Goal: Information Seeking & Learning: Learn about a topic

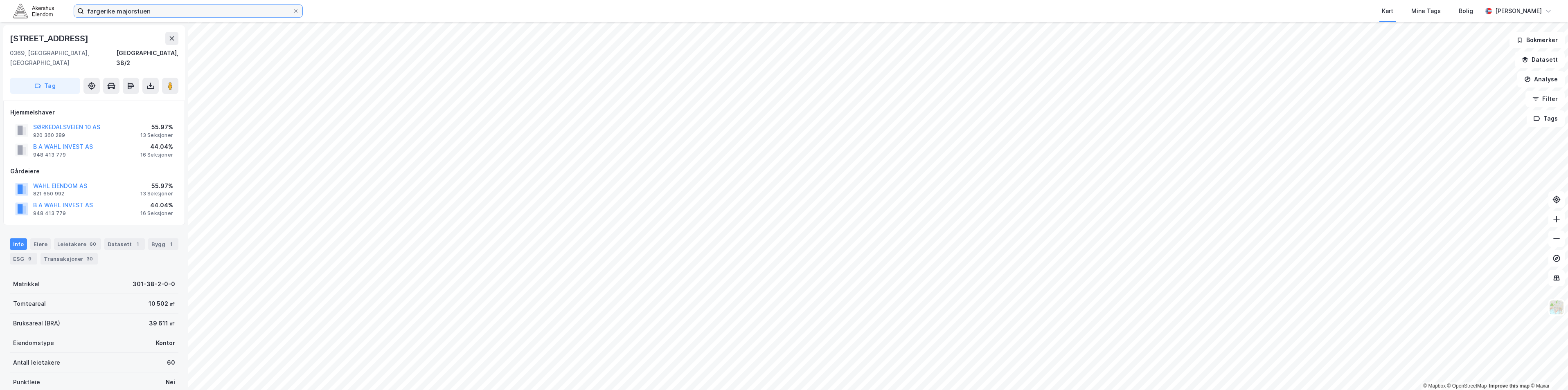
click at [153, 8] on input "fargerike majorstuen" at bounding box center [188, 11] width 209 height 12
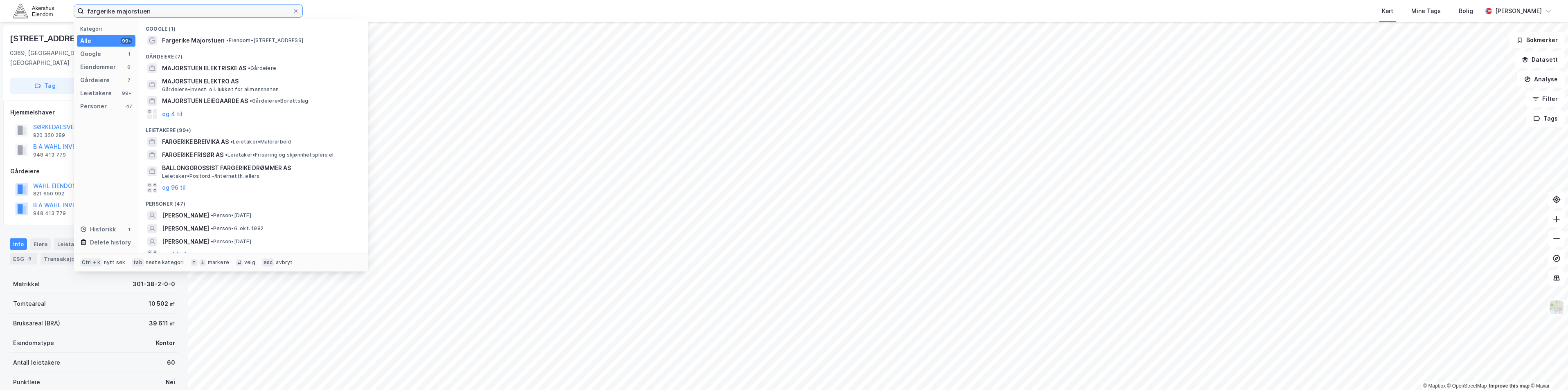
click at [153, 8] on input "fargerike majorstuen" at bounding box center [188, 11] width 209 height 12
paste input "[STREET_ADDRESS]"
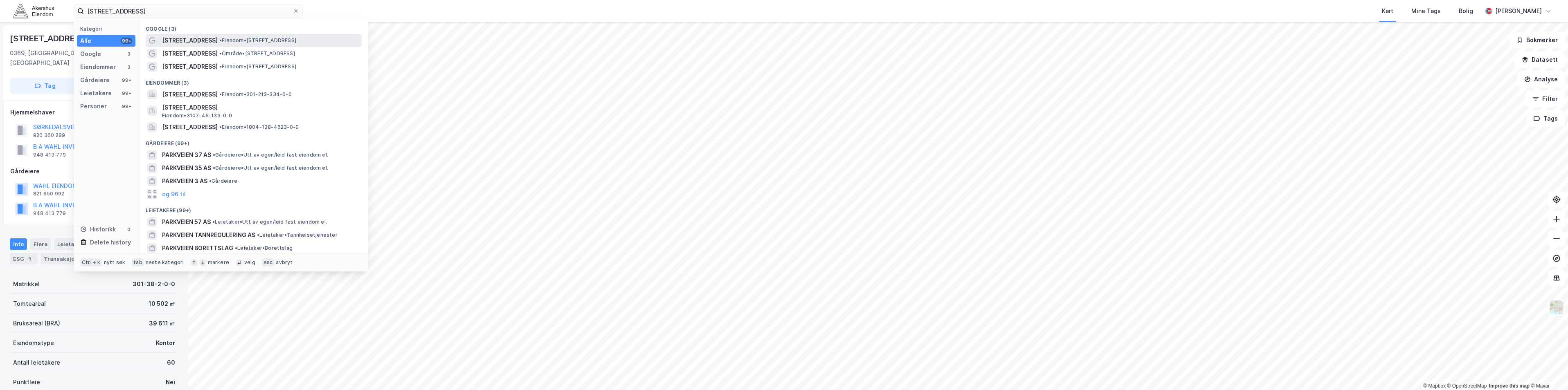
click at [184, 38] on span "[STREET_ADDRESS]" at bounding box center [189, 40] width 55 height 10
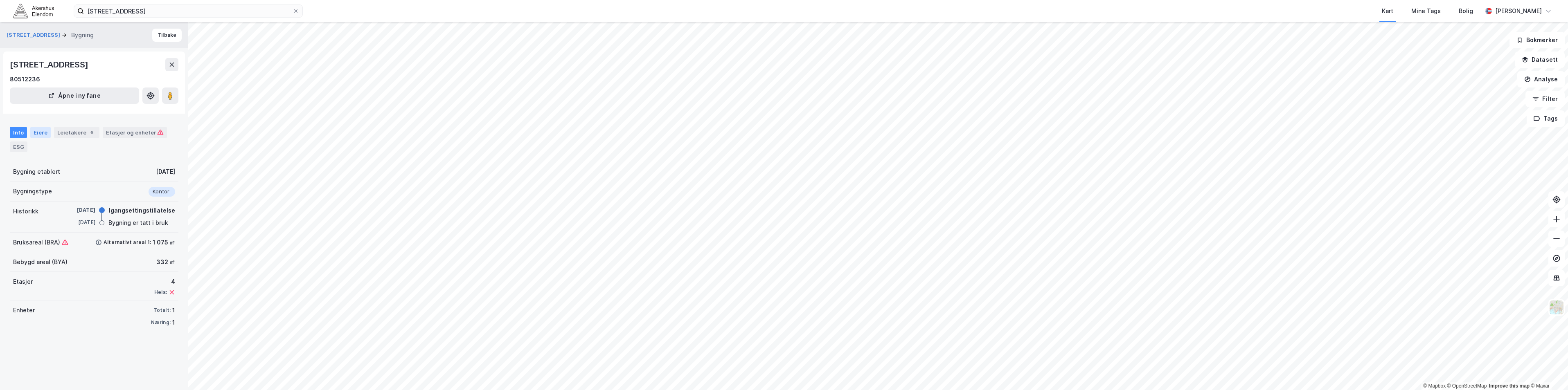
click at [38, 130] on div "Eiere" at bounding box center [41, 132] width 21 height 12
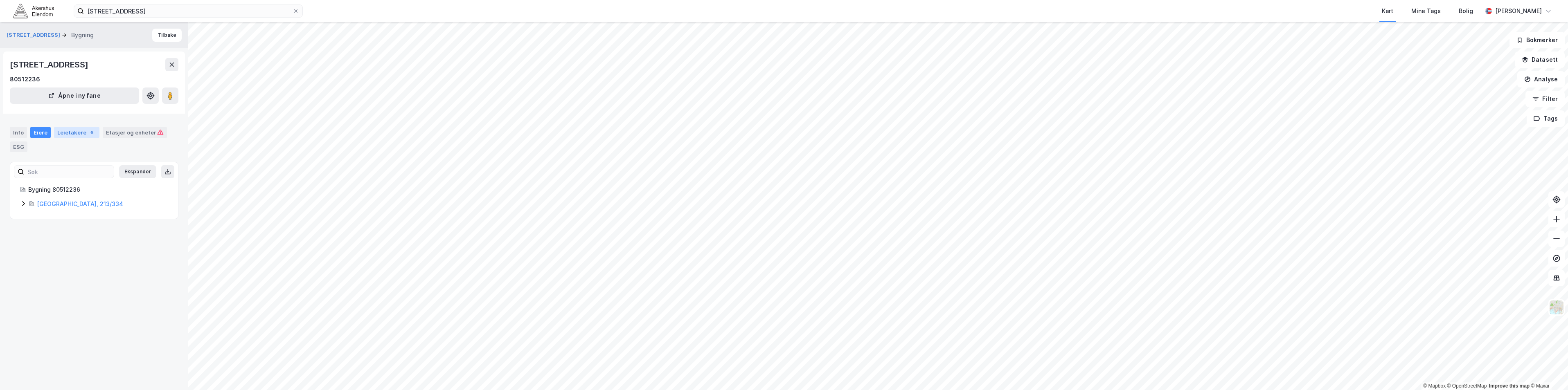
click at [62, 134] on div "Leietakere 6" at bounding box center [77, 132] width 46 height 12
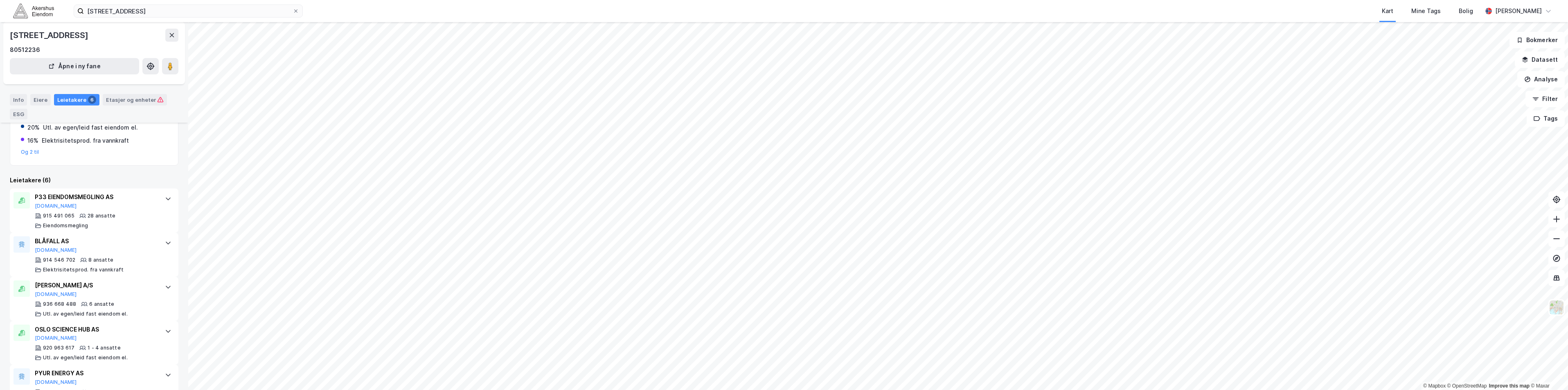
scroll to position [113, 0]
click at [50, 204] on div "P33 EIENDOMSMEGLING AS" at bounding box center [96, 206] width 122 height 10
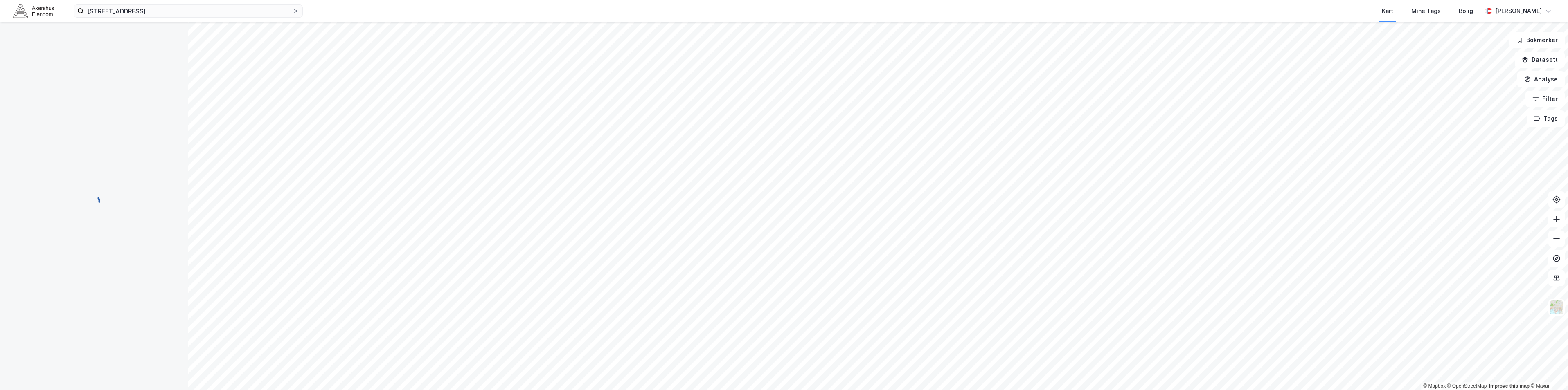
scroll to position [74, 0]
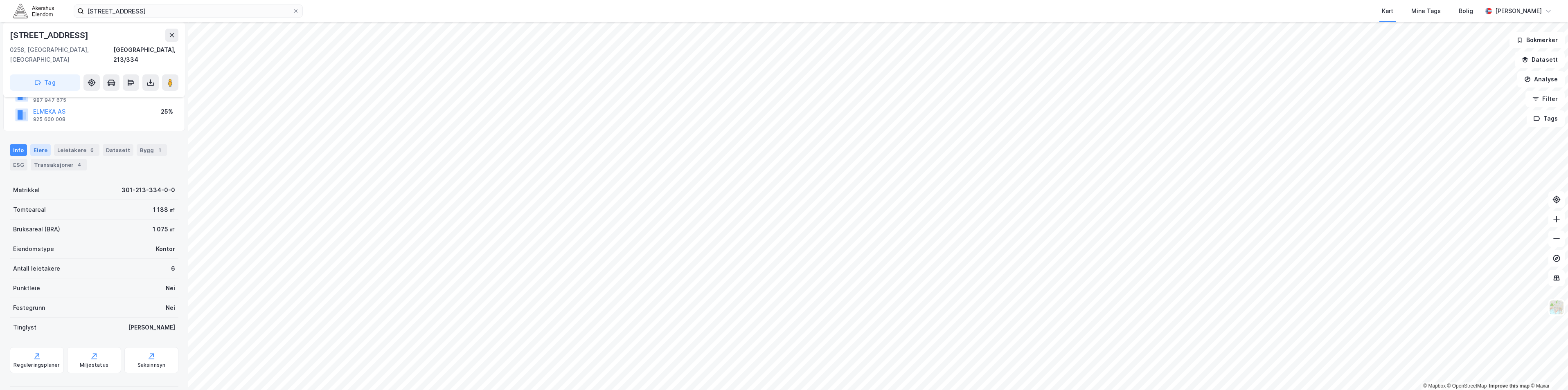
click at [40, 144] on div "Eiere" at bounding box center [41, 150] width 21 height 12
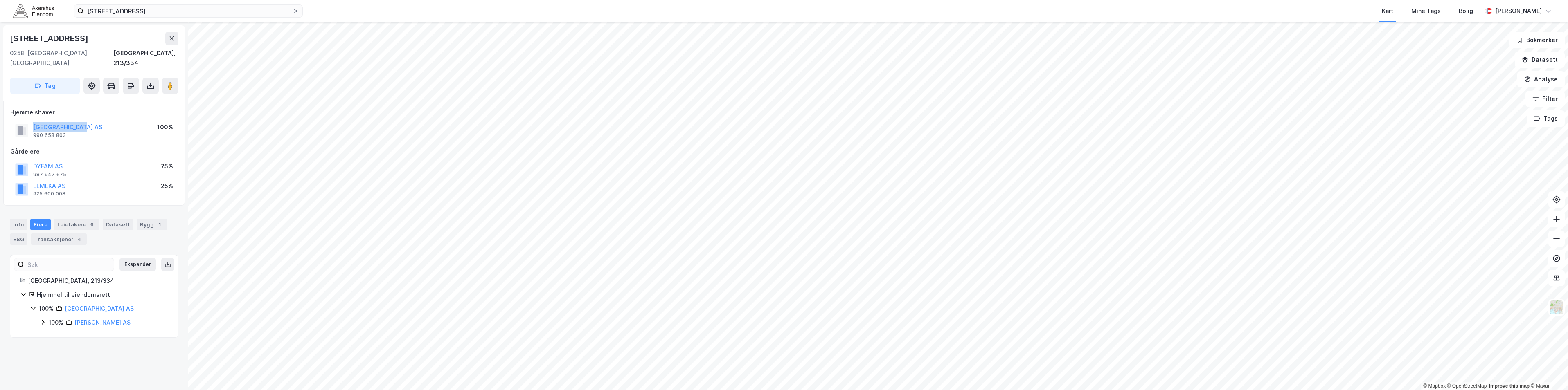
drag, startPoint x: 93, startPoint y: 117, endPoint x: 23, endPoint y: 116, distance: 70.0
click at [23, 120] on div "[GEOGRAPHIC_DATA] AS 990 658 803 100%" at bounding box center [94, 130] width 168 height 19
copy button "[GEOGRAPHIC_DATA] AS"
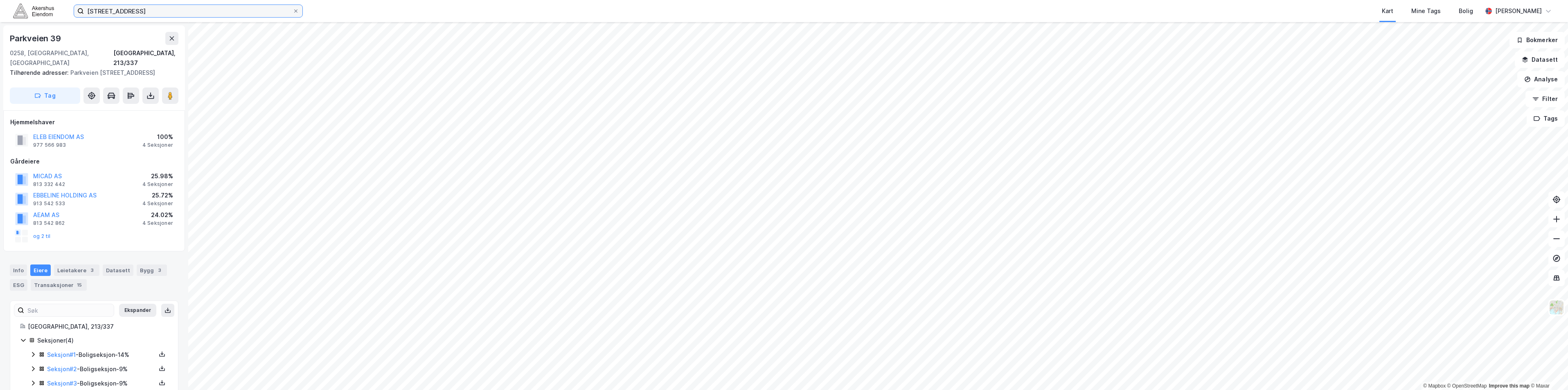
click at [103, 9] on input "[STREET_ADDRESS]" at bounding box center [188, 11] width 209 height 12
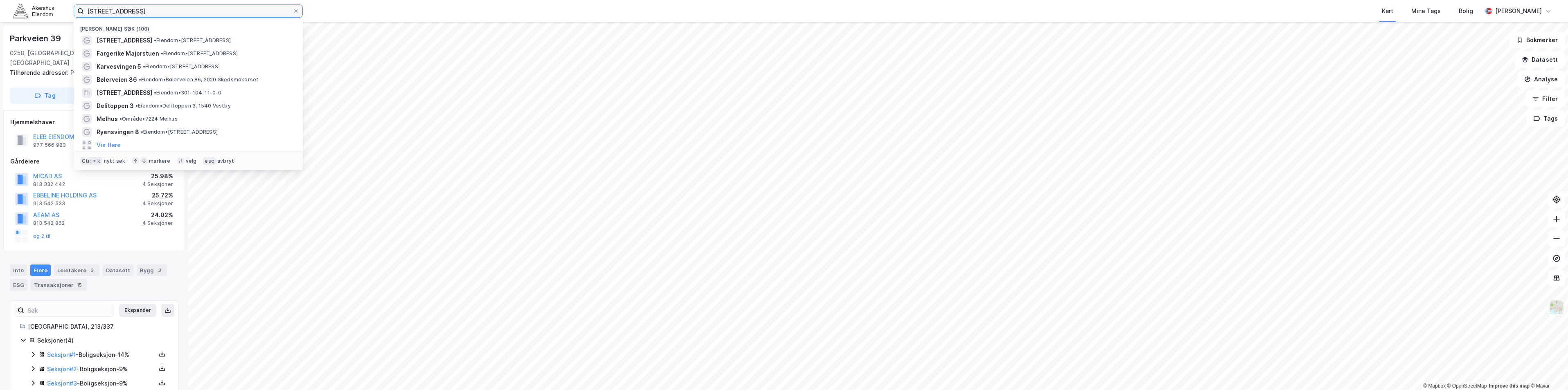
click at [103, 9] on input "[STREET_ADDRESS]" at bounding box center [188, 11] width 209 height 12
paste input "[PERSON_NAME]"
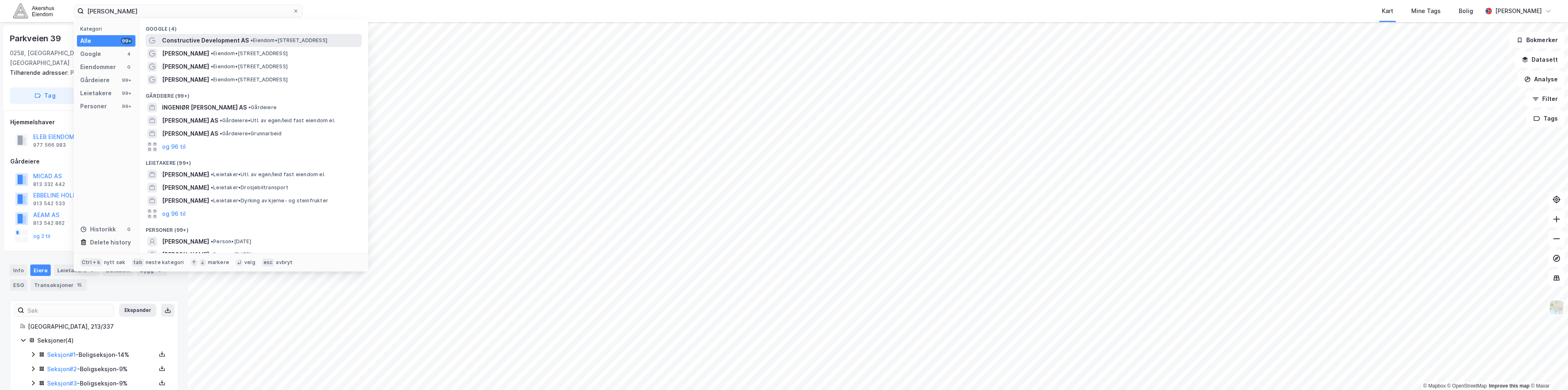
click at [217, 41] on span "Constructive Development AS" at bounding box center [205, 40] width 87 height 10
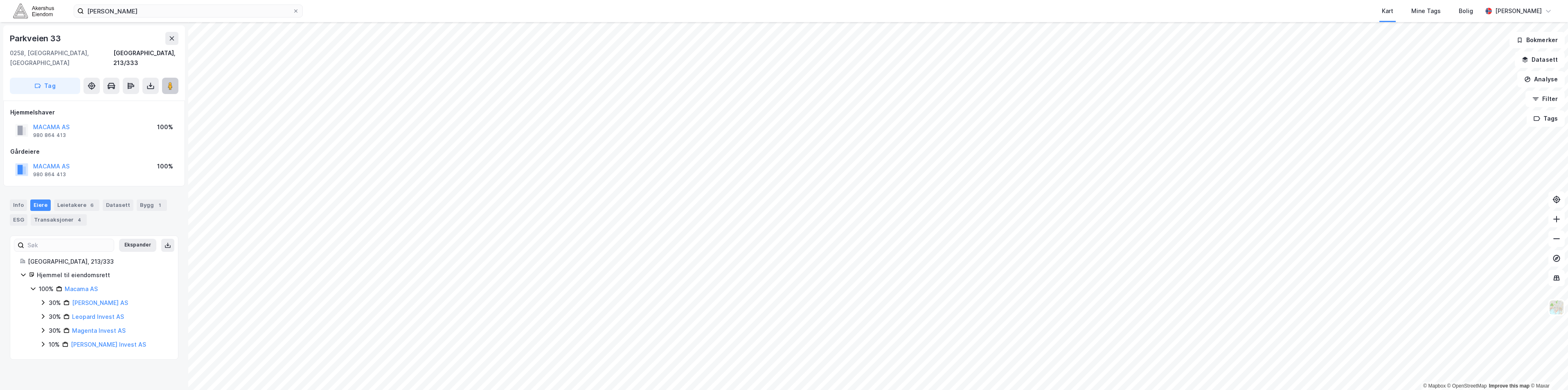
click at [173, 82] on icon at bounding box center [170, 85] width 8 height 8
click at [178, 10] on input "[PERSON_NAME]" at bounding box center [188, 11] width 209 height 12
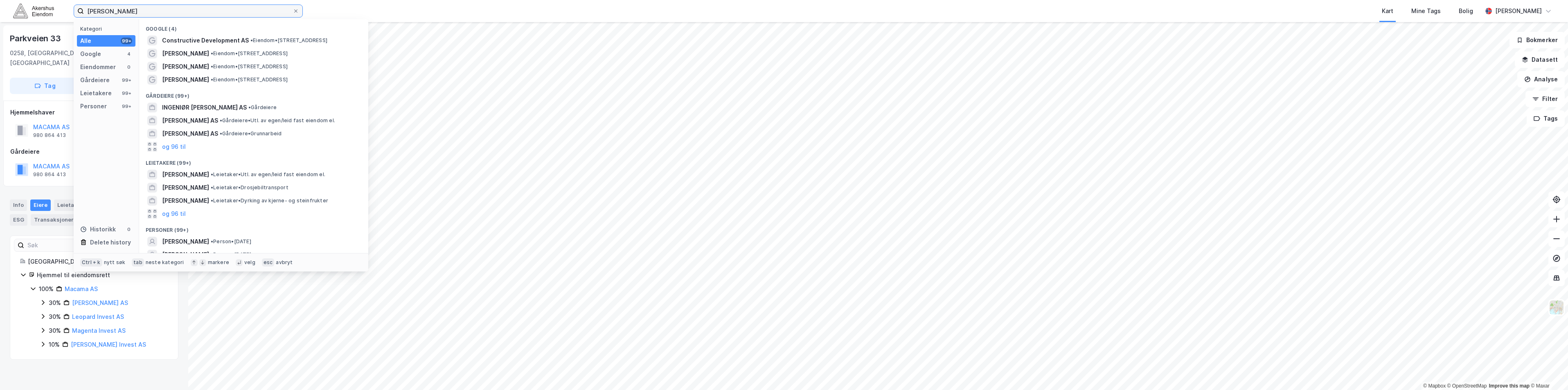
click at [178, 10] on input "[PERSON_NAME]" at bounding box center [188, 11] width 209 height 12
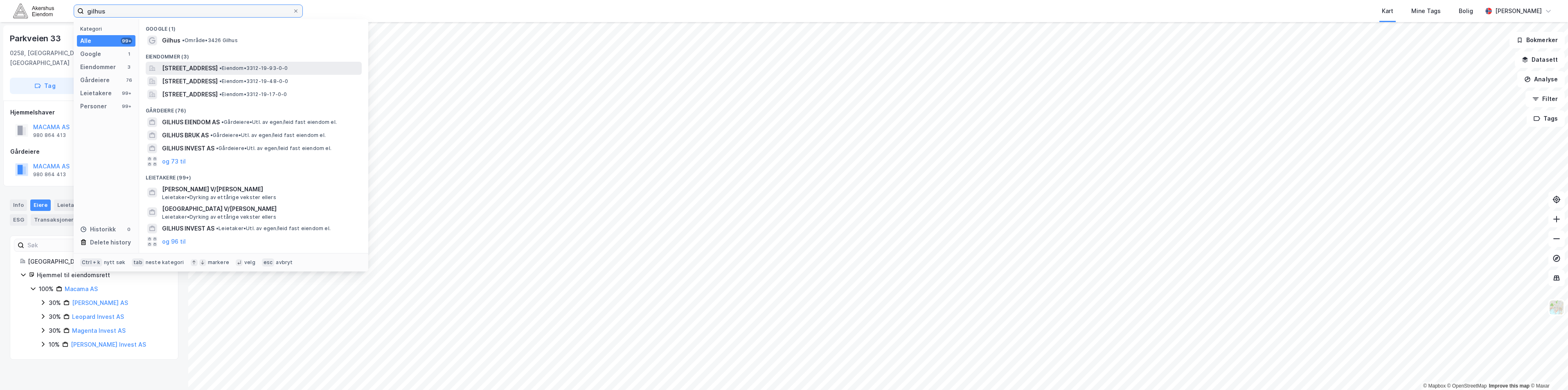
type input "gilhus"
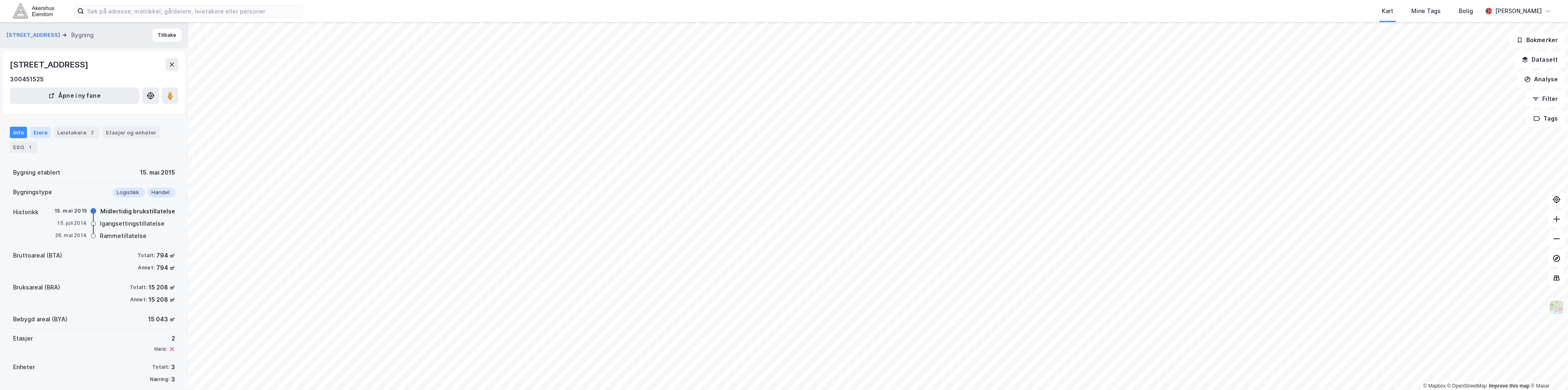
click at [37, 131] on div "Eiere" at bounding box center [41, 132] width 21 height 12
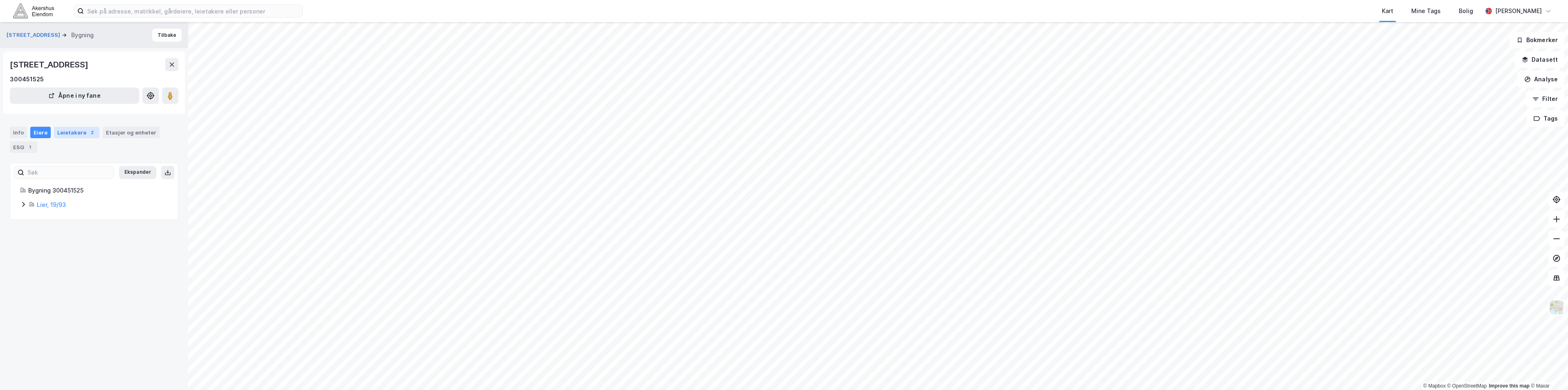
click at [71, 135] on div "Leietakere 2" at bounding box center [77, 132] width 46 height 12
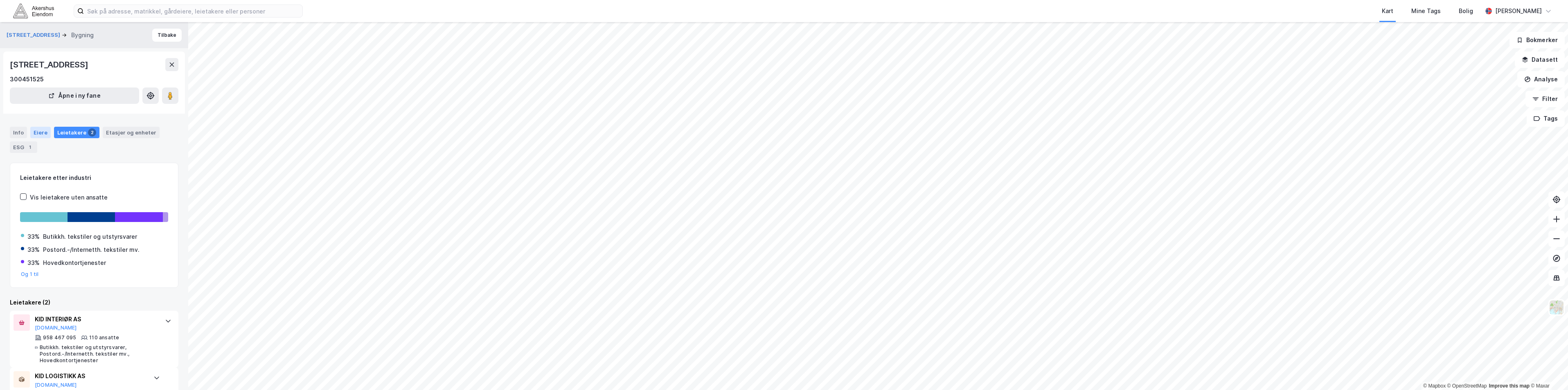
click at [38, 131] on div "Eiere" at bounding box center [41, 132] width 21 height 12
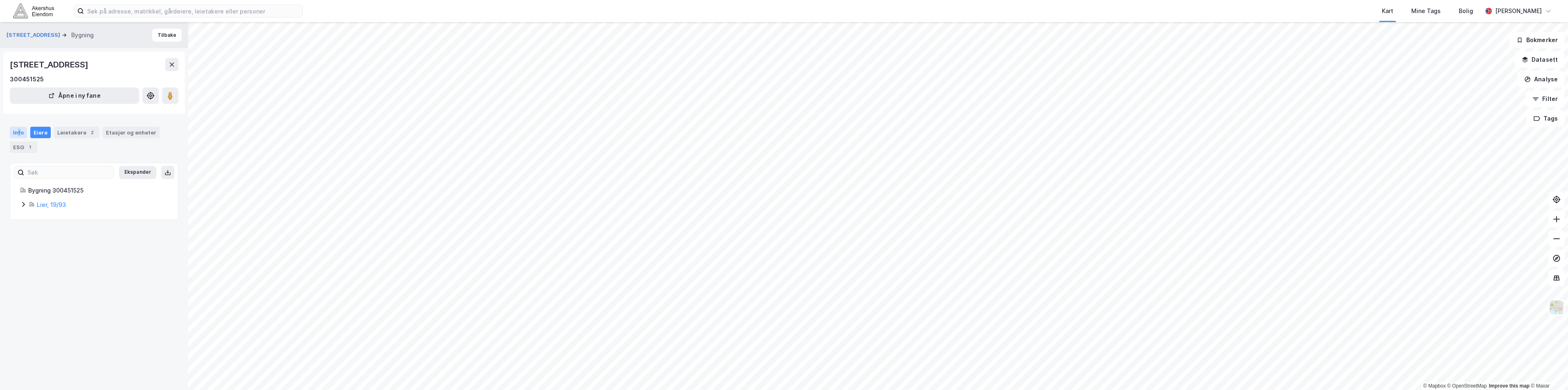
click at [18, 131] on div "Info" at bounding box center [18, 132] width 17 height 12
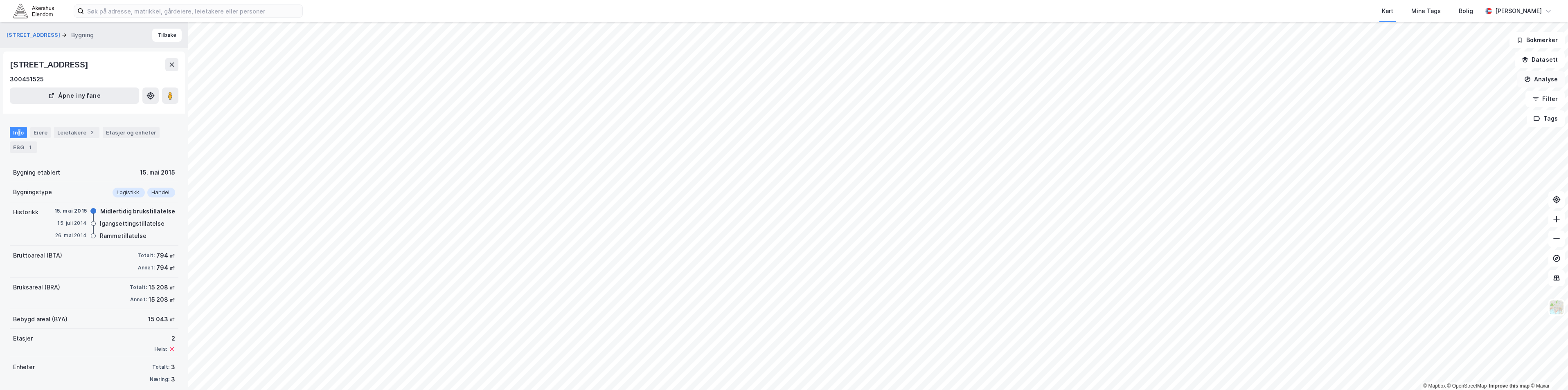
click at [1554, 77] on button "Analyse" at bounding box center [1541, 79] width 47 height 16
click at [1484, 96] on div "Tegn område" at bounding box center [1469, 96] width 71 height 7
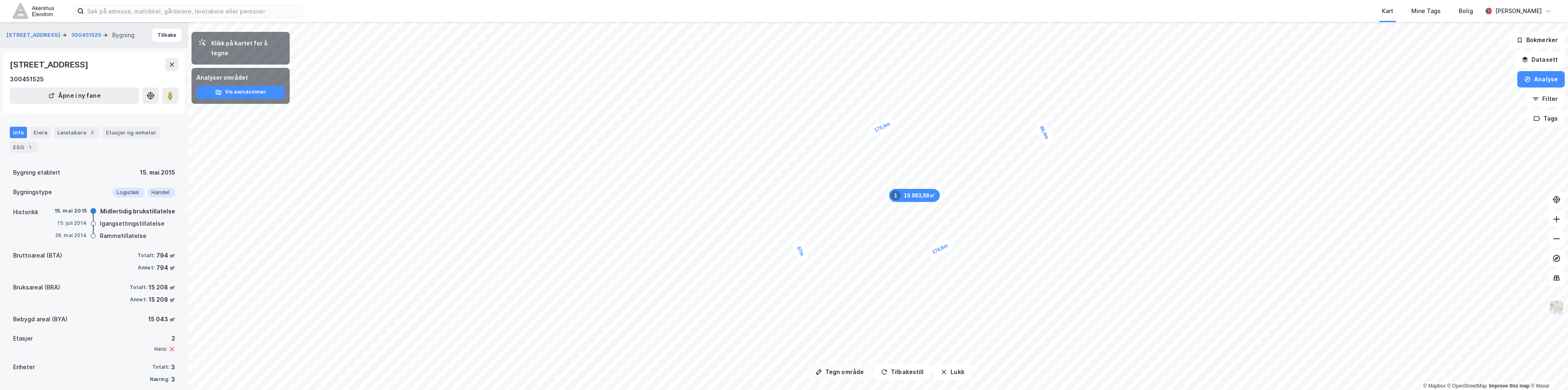
click at [836, 372] on button "Tegn område" at bounding box center [839, 372] width 62 height 16
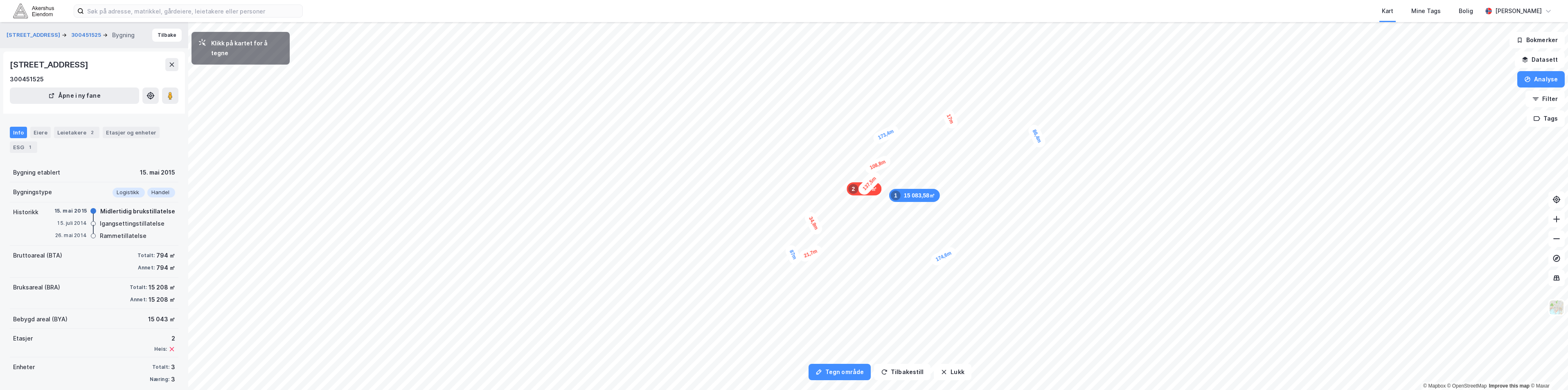
click at [795, 260] on div "87m" at bounding box center [793, 254] width 19 height 23
